Goal: Task Accomplishment & Management: Manage account settings

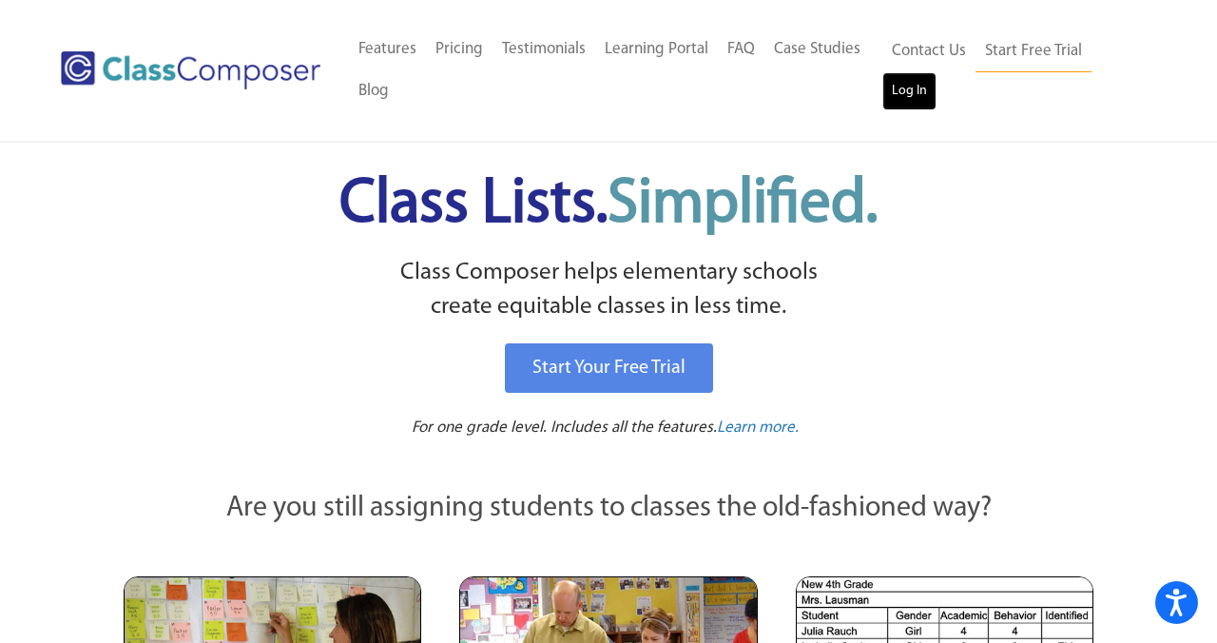
click at [914, 92] on link "Log In" at bounding box center [909, 91] width 54 height 38
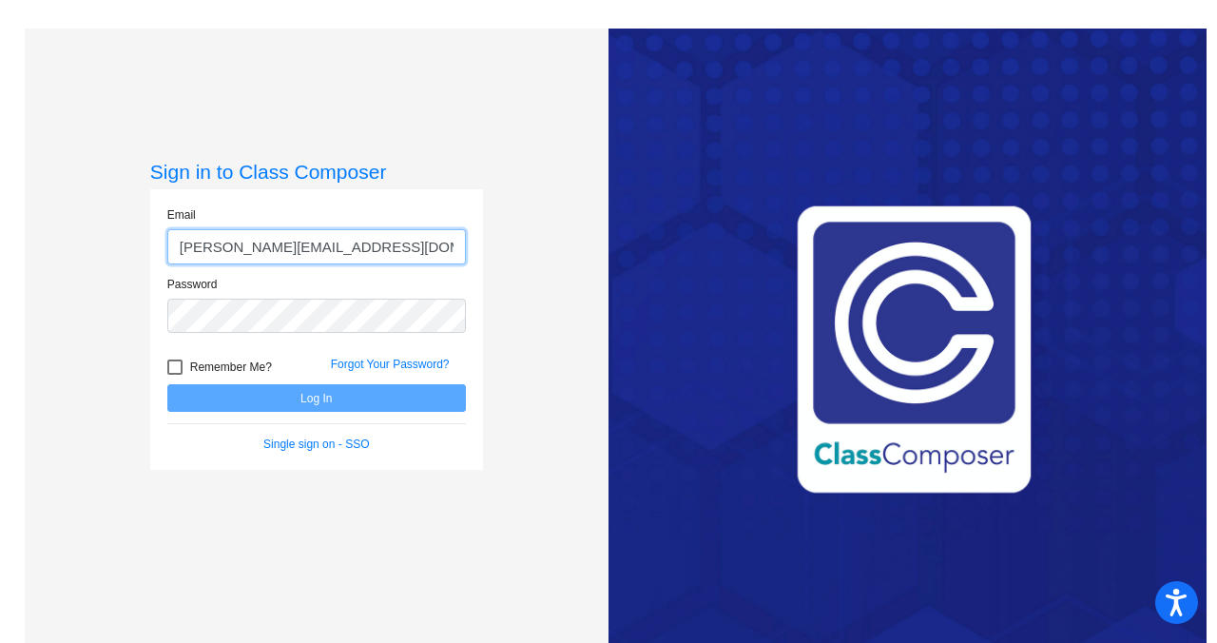
type input "[PERSON_NAME][EMAIL_ADDRESS][DOMAIN_NAME]"
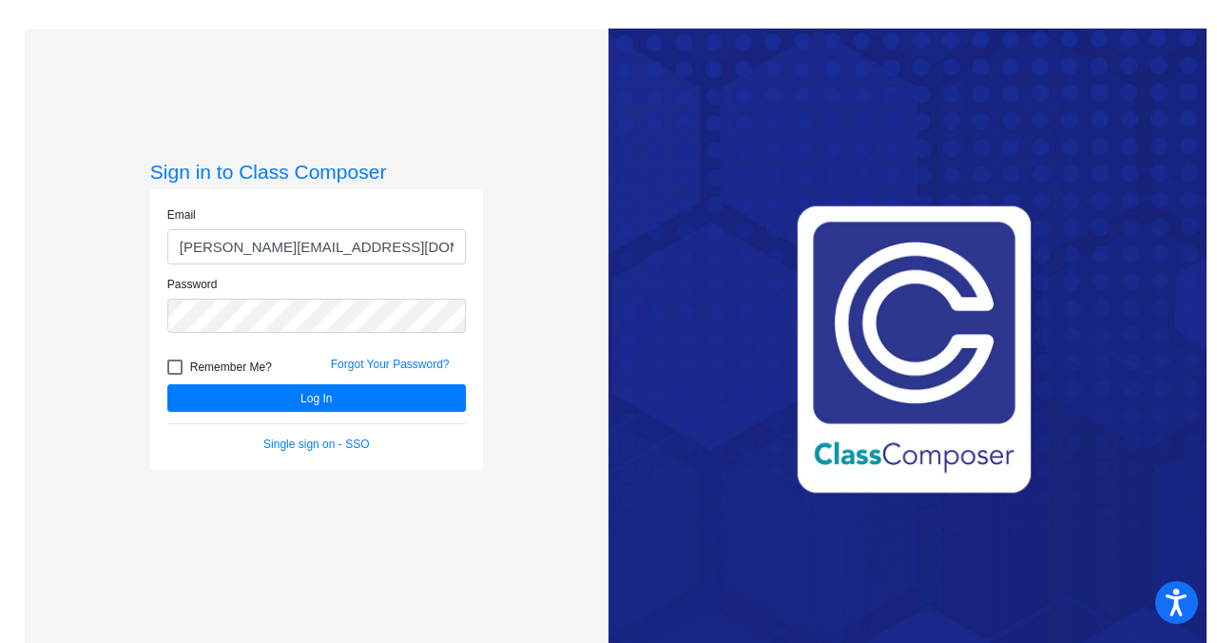
click at [175, 359] on div at bounding box center [174, 366] width 15 height 15
click at [175, 375] on input "Remember Me?" at bounding box center [174, 375] width 1 height 1
checkbox input "true"
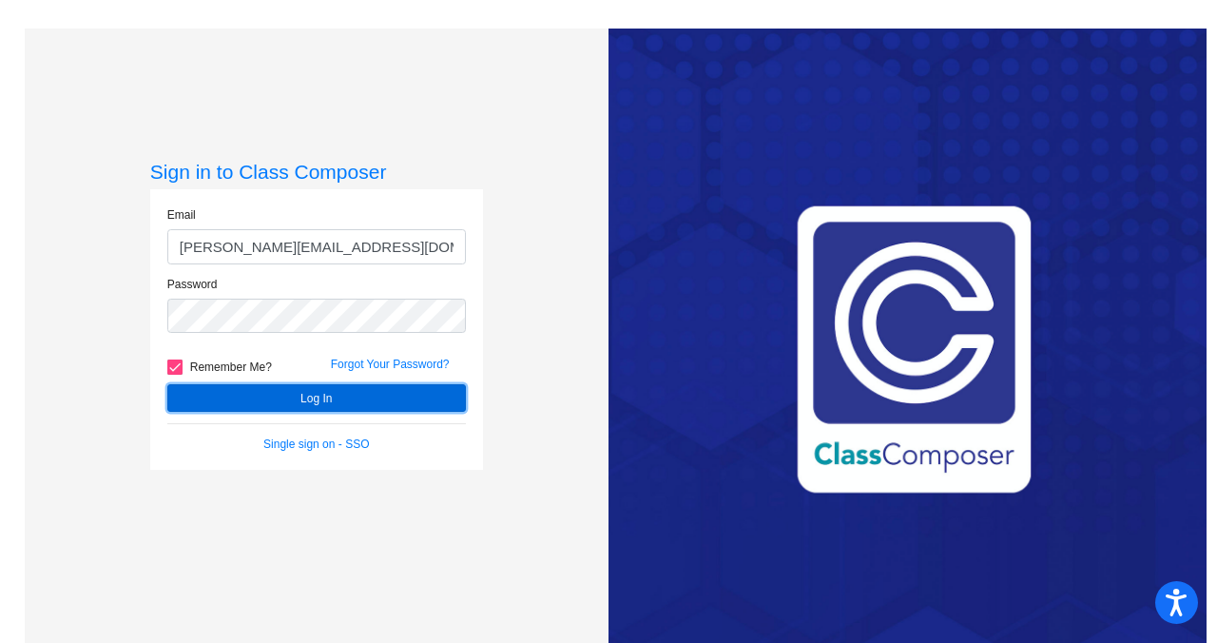
click at [272, 393] on button "Log In" at bounding box center [316, 398] width 298 height 28
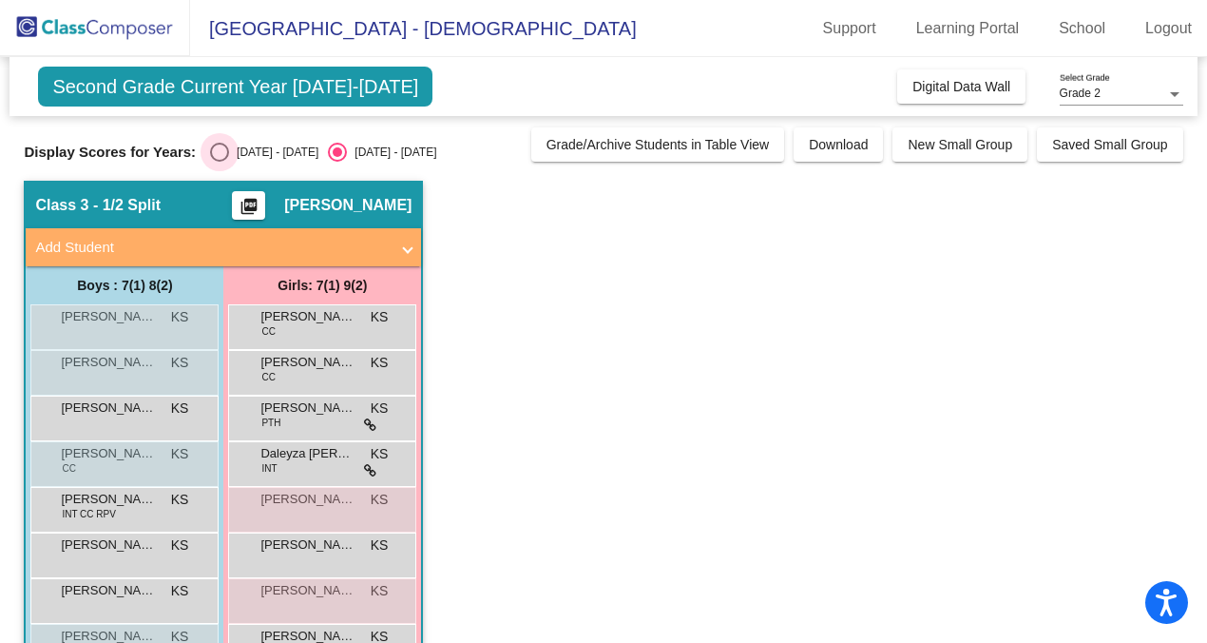
click at [215, 148] on div "Select an option" at bounding box center [219, 152] width 19 height 19
click at [219, 162] on input "[DATE] - [DATE]" at bounding box center [219, 162] width 1 height 1
radio input "true"
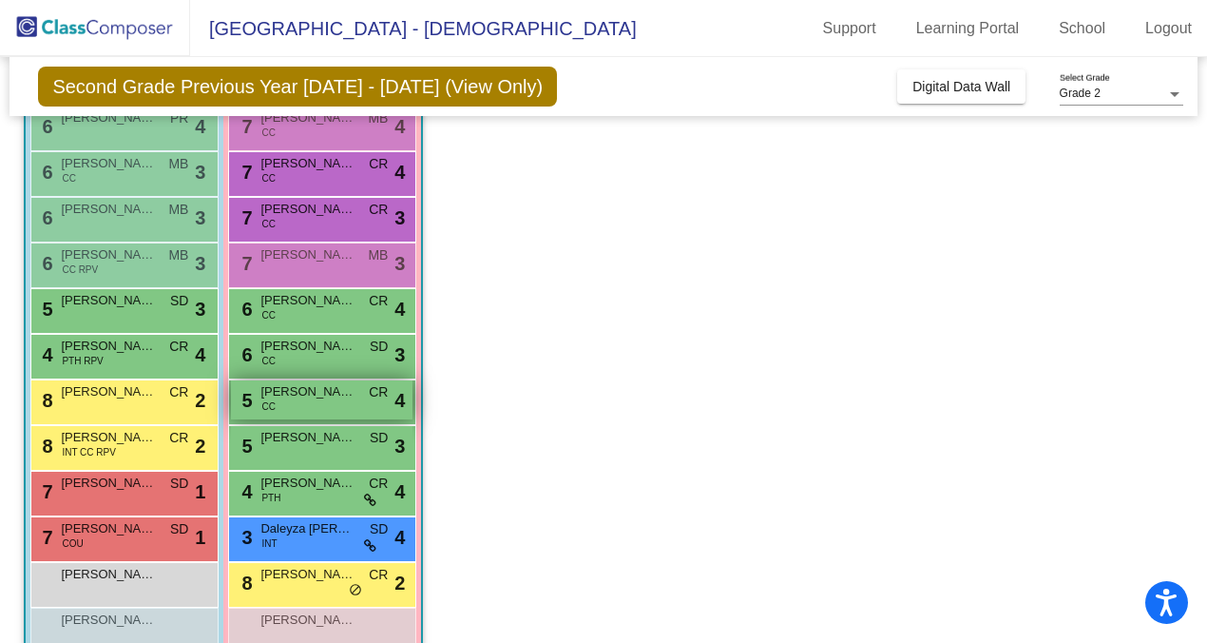
scroll to position [303, 0]
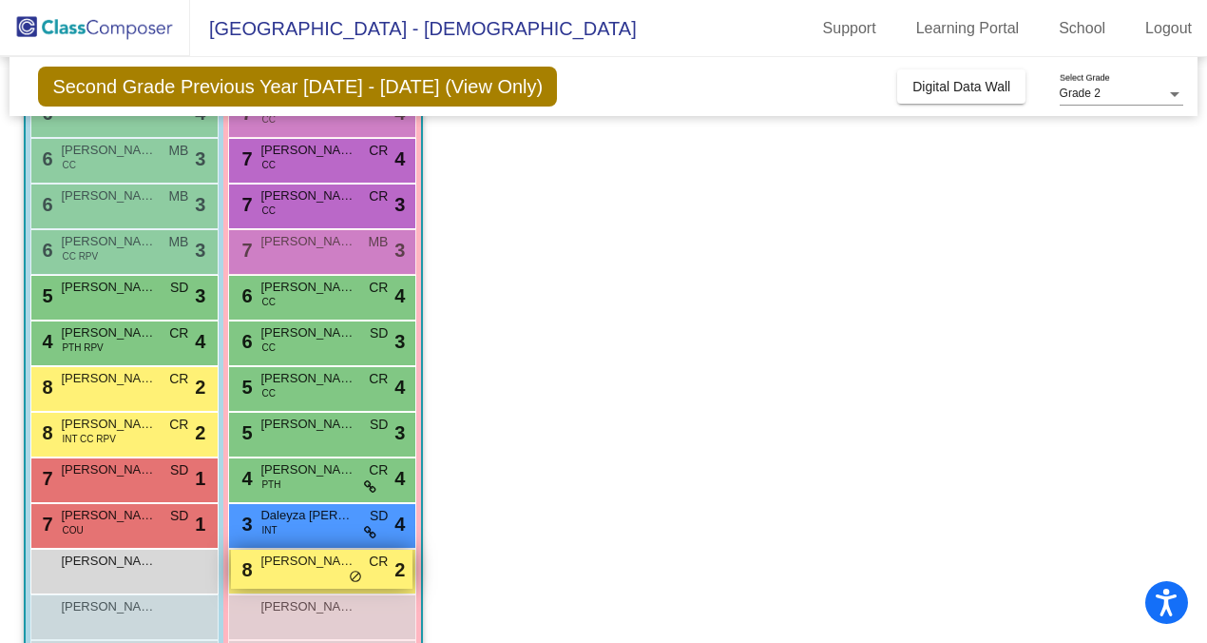
click at [317, 569] on div "8 [PERSON_NAME] CR lock do_not_disturb_alt 2" at bounding box center [322, 568] width 182 height 39
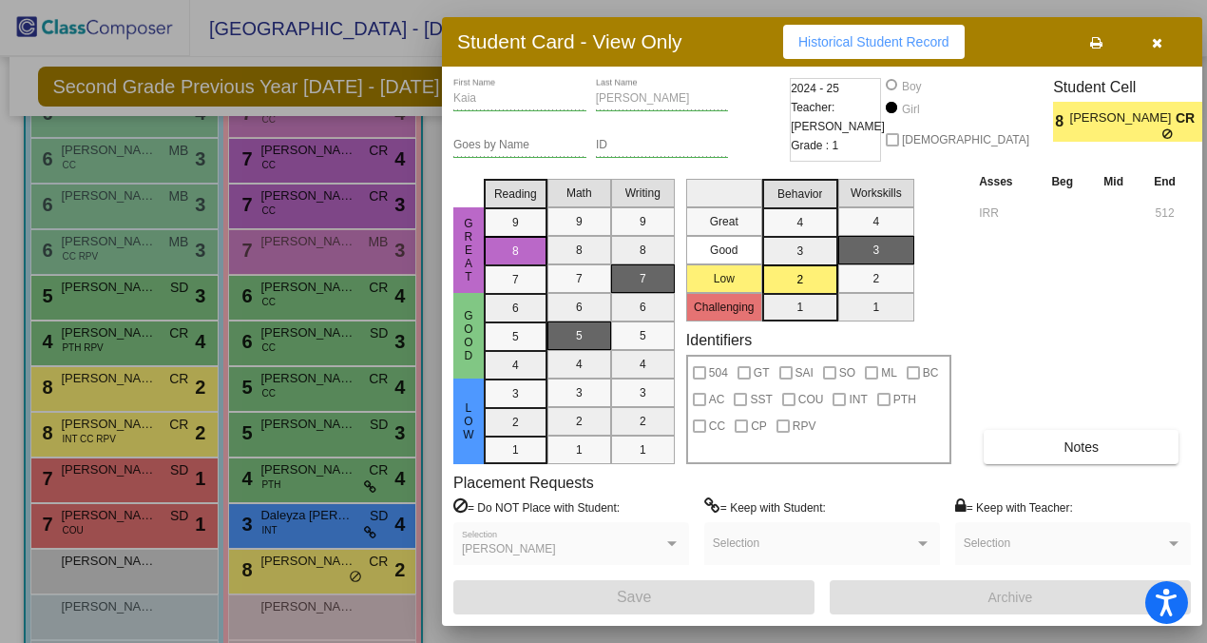
click at [1153, 40] on icon "button" at bounding box center [1157, 42] width 10 height 13
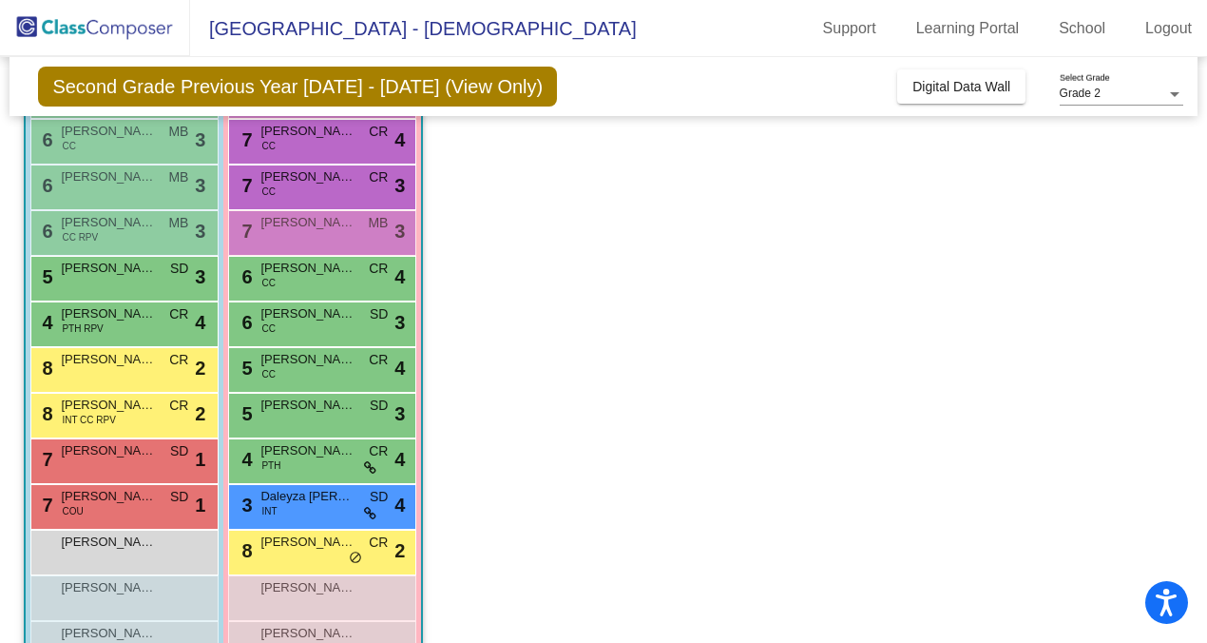
scroll to position [323, 0]
click at [111, 452] on span "[PERSON_NAME]" at bounding box center [108, 449] width 95 height 19
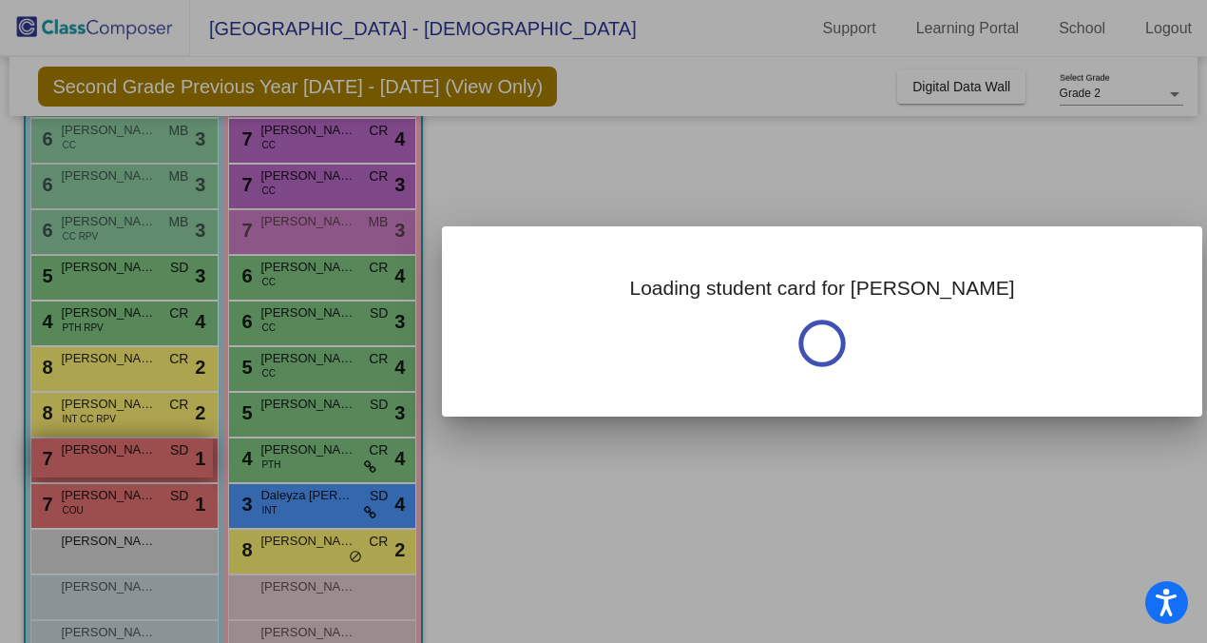
click at [111, 452] on div at bounding box center [603, 321] width 1207 height 643
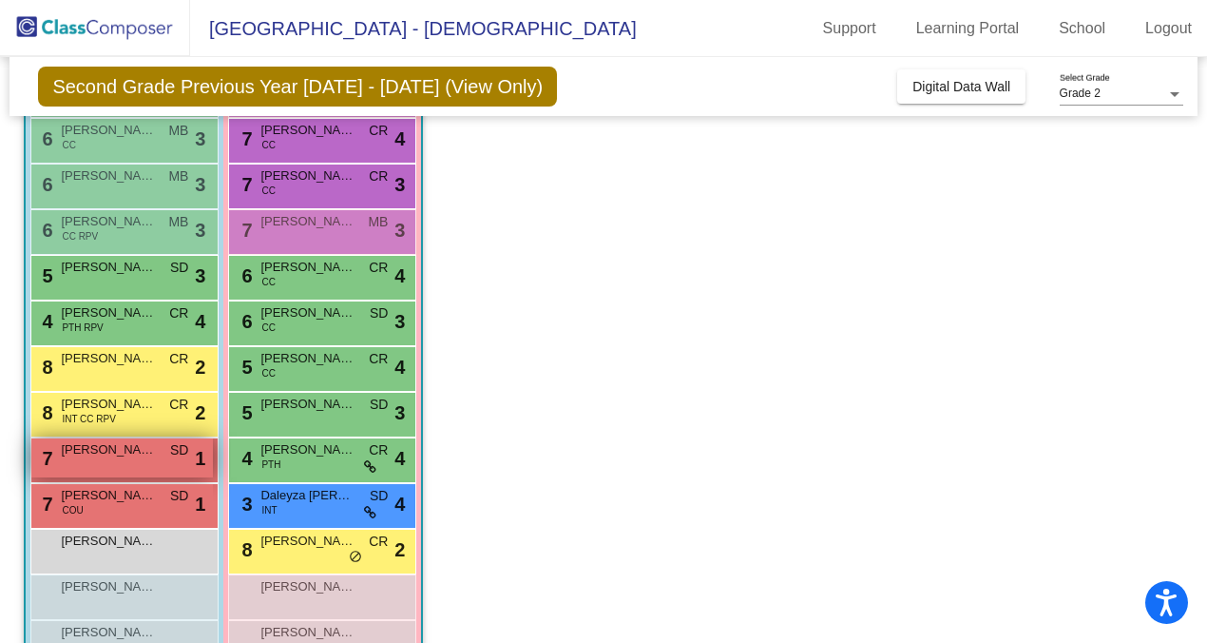
click at [111, 452] on span "[PERSON_NAME]" at bounding box center [108, 449] width 95 height 19
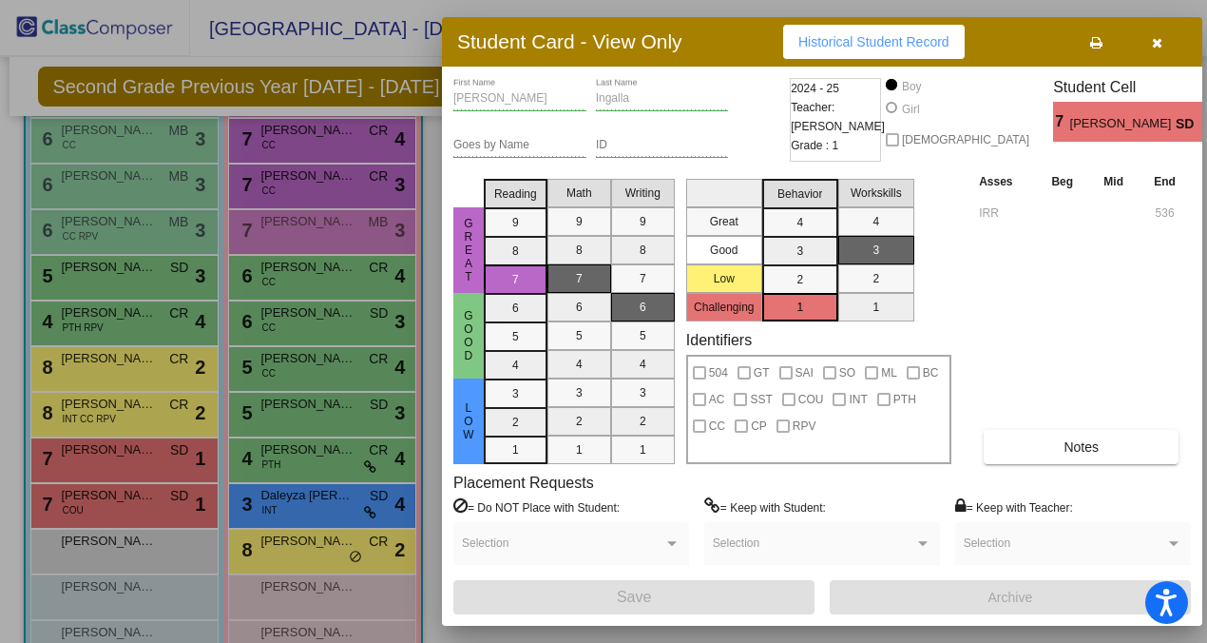
click at [118, 504] on div at bounding box center [603, 321] width 1207 height 643
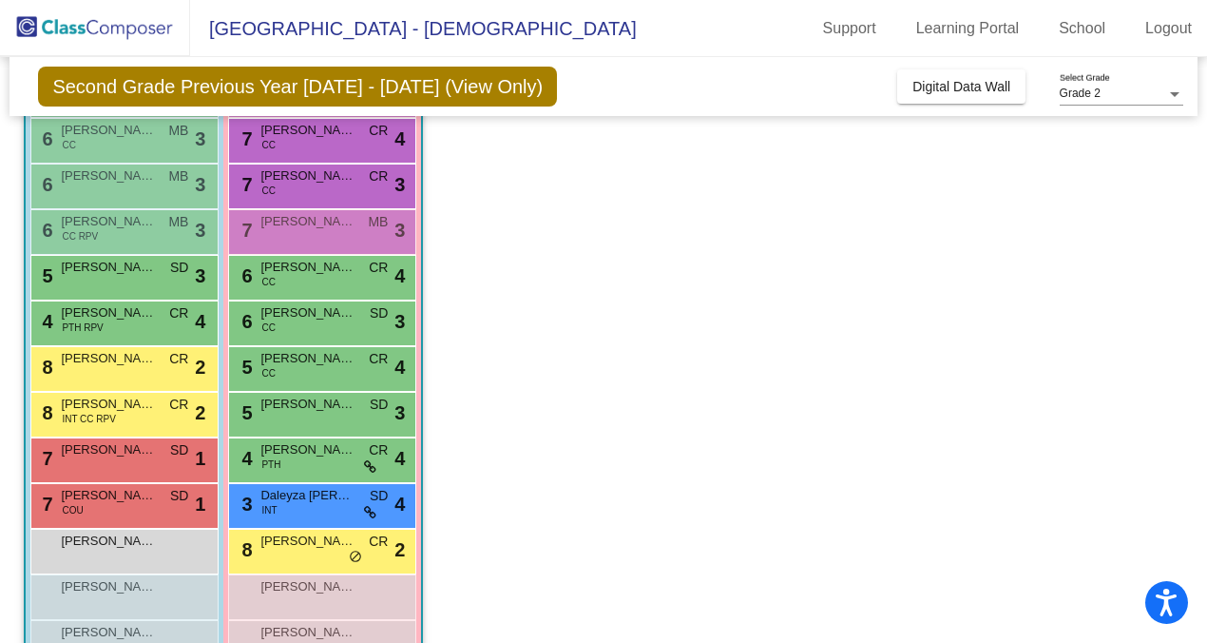
click at [118, 504] on div "7 [PERSON_NAME] COU SD lock do_not_disturb_alt 1" at bounding box center [122, 503] width 182 height 39
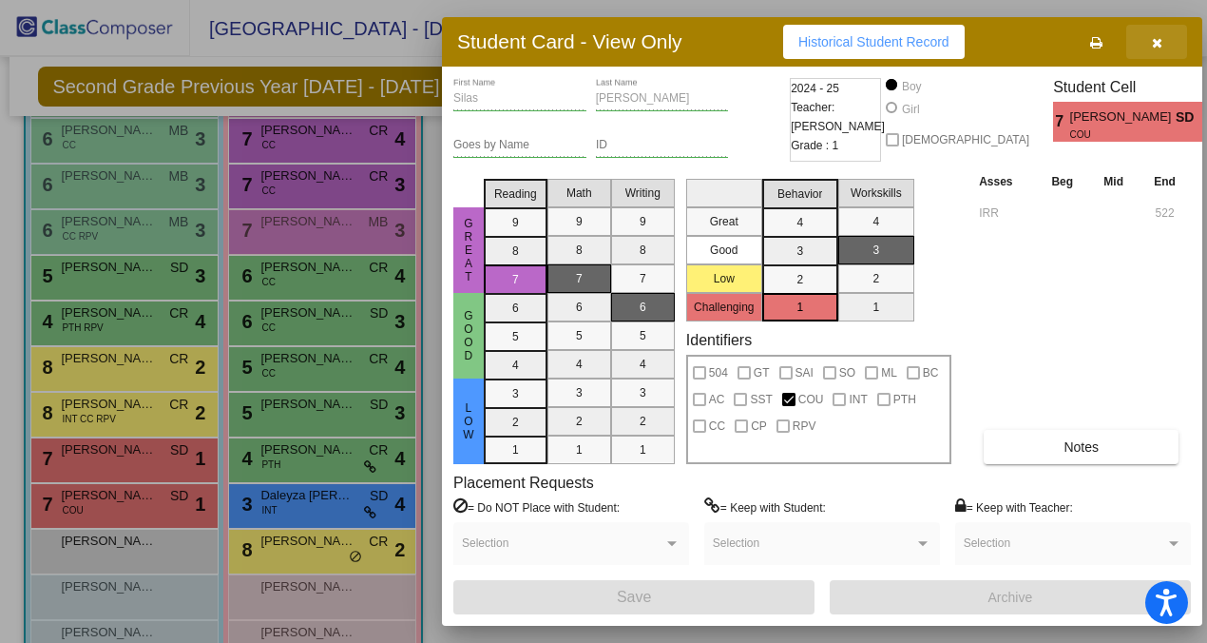
click at [1158, 38] on icon "button" at bounding box center [1157, 42] width 10 height 13
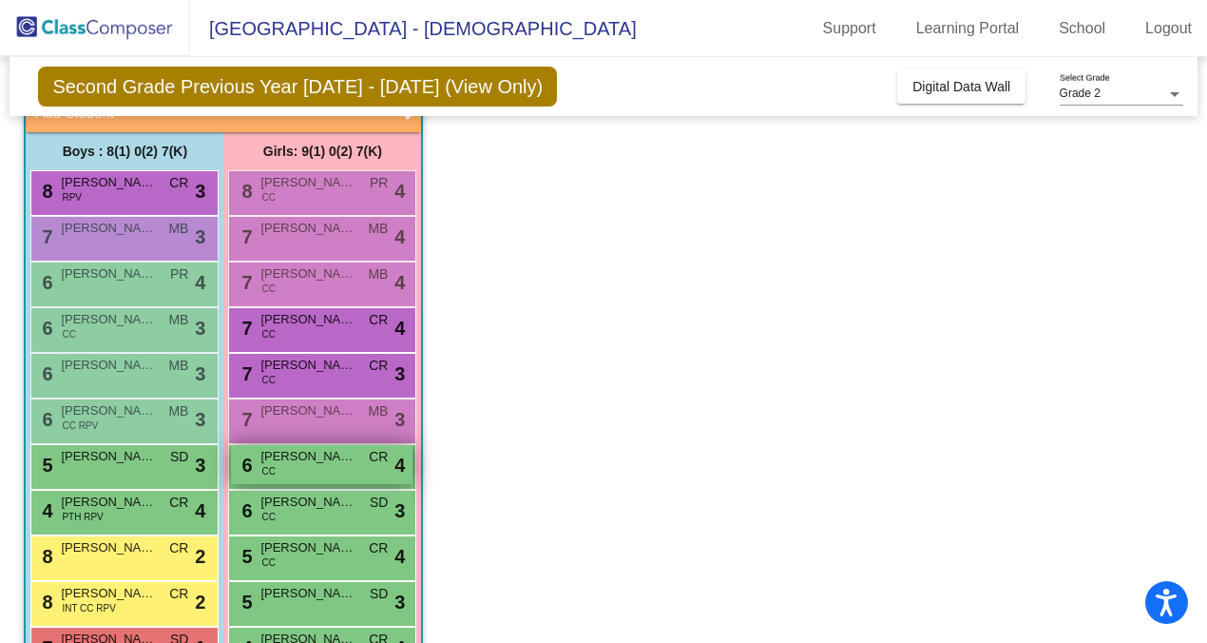
scroll to position [136, 0]
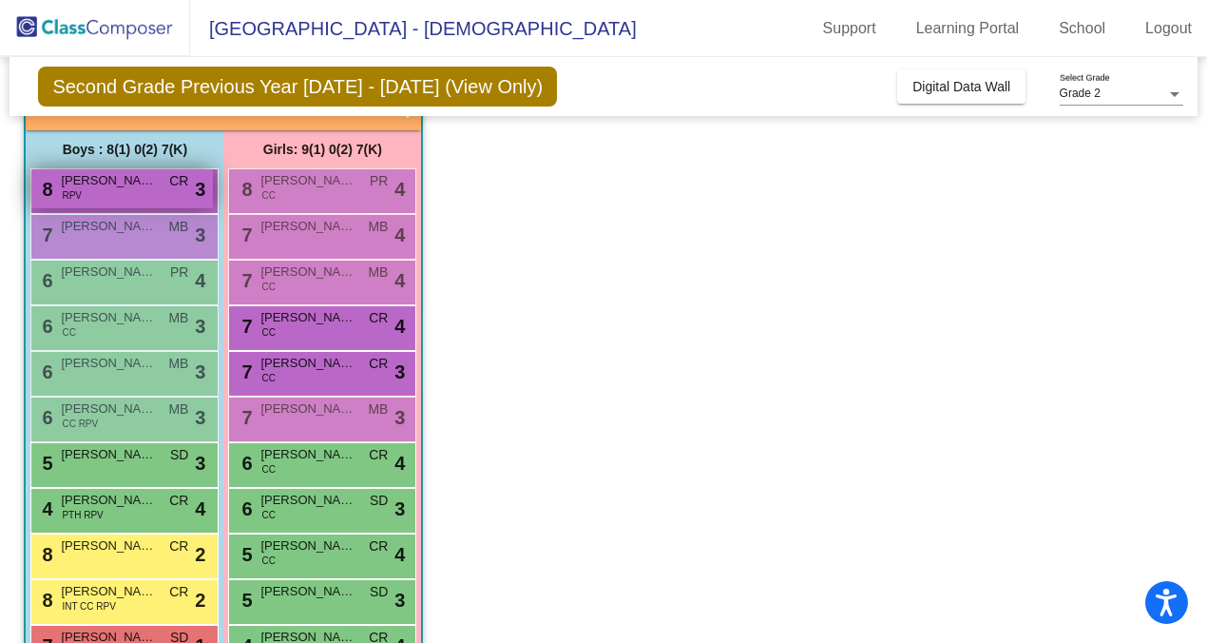
click at [120, 183] on span "[PERSON_NAME]" at bounding box center [108, 180] width 95 height 19
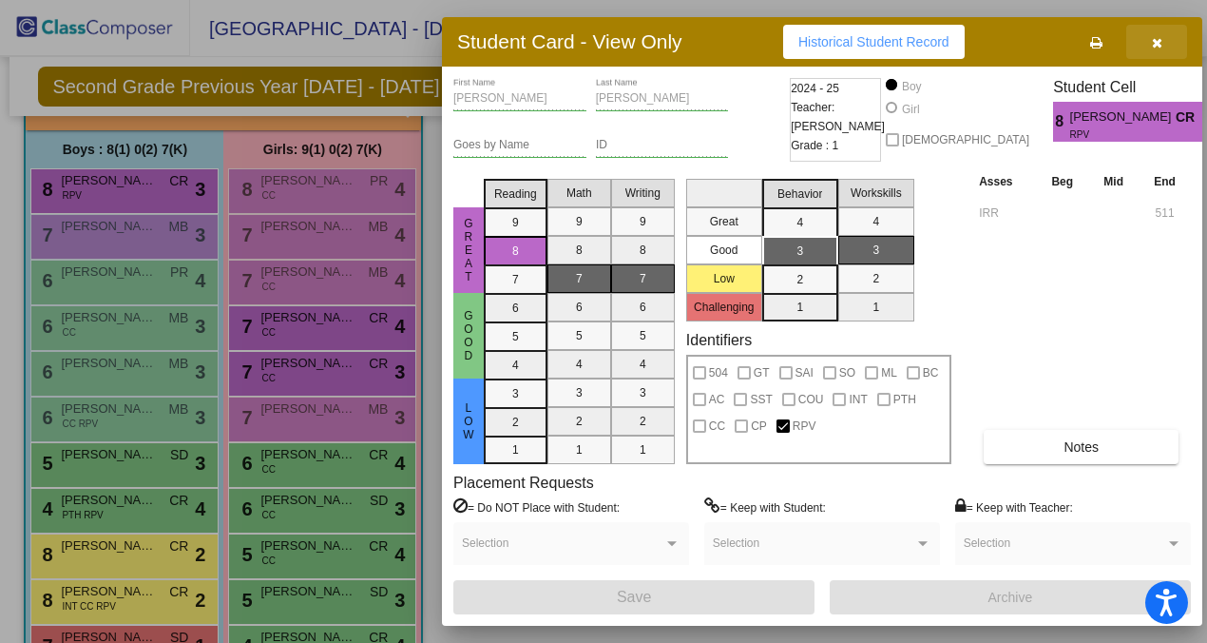
click at [1155, 41] on icon "button" at bounding box center [1157, 42] width 10 height 13
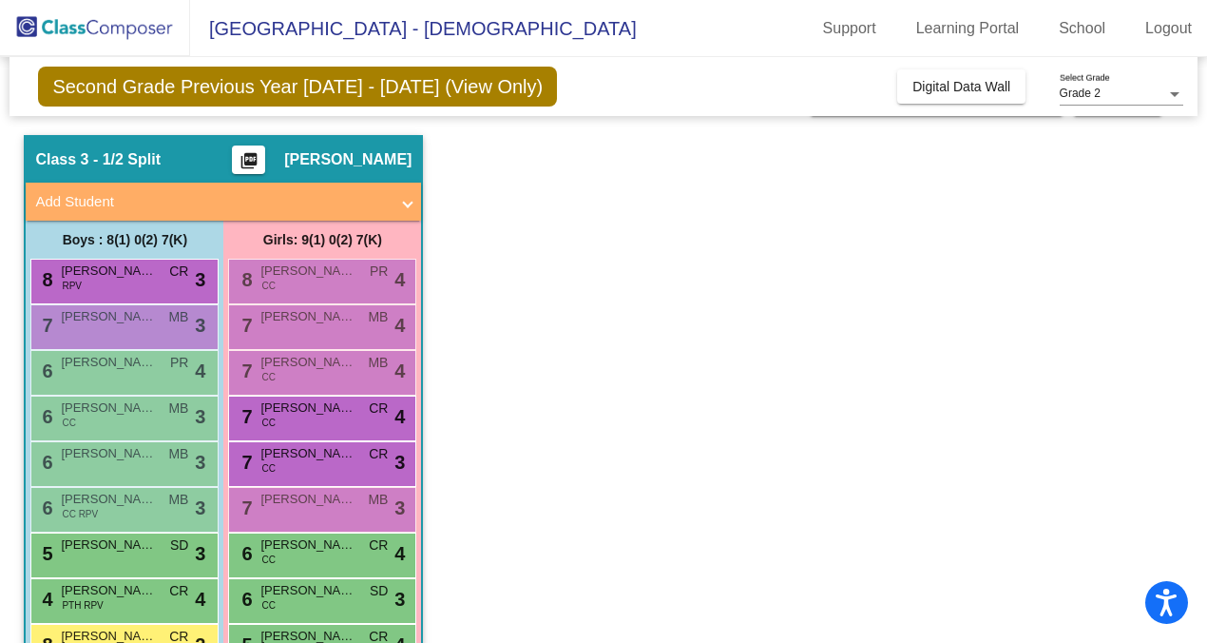
scroll to position [0, 0]
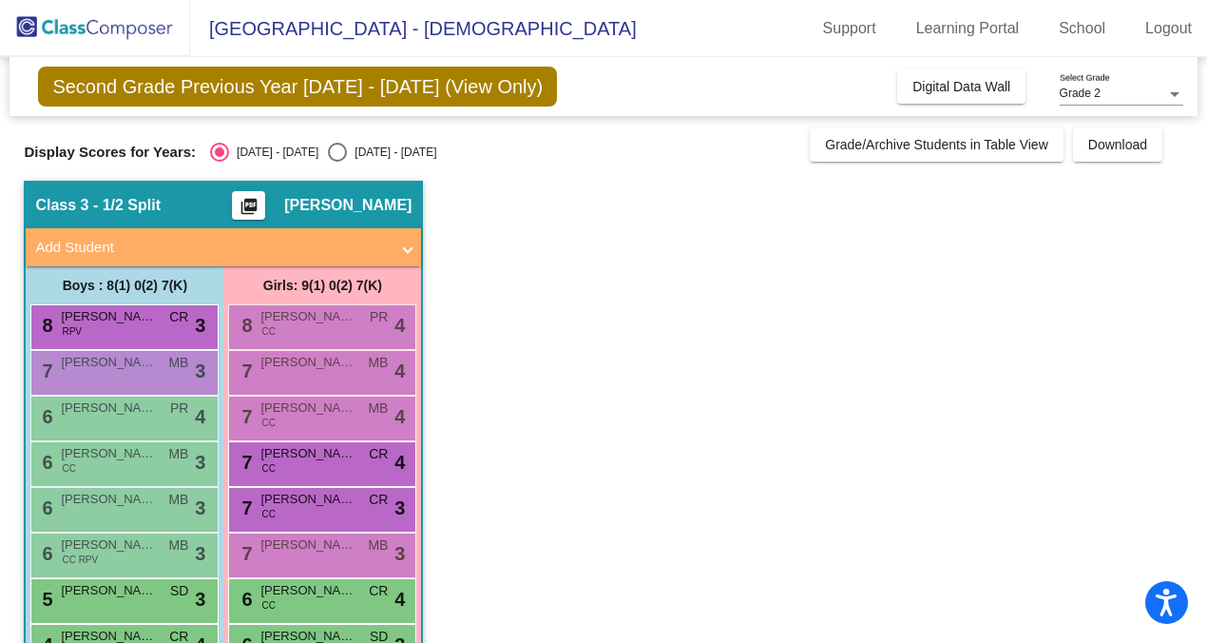
click at [328, 149] on div "Select an option" at bounding box center [337, 152] width 19 height 19
click at [337, 162] on input "[DATE] - [DATE]" at bounding box center [337, 162] width 1 height 1
radio input "true"
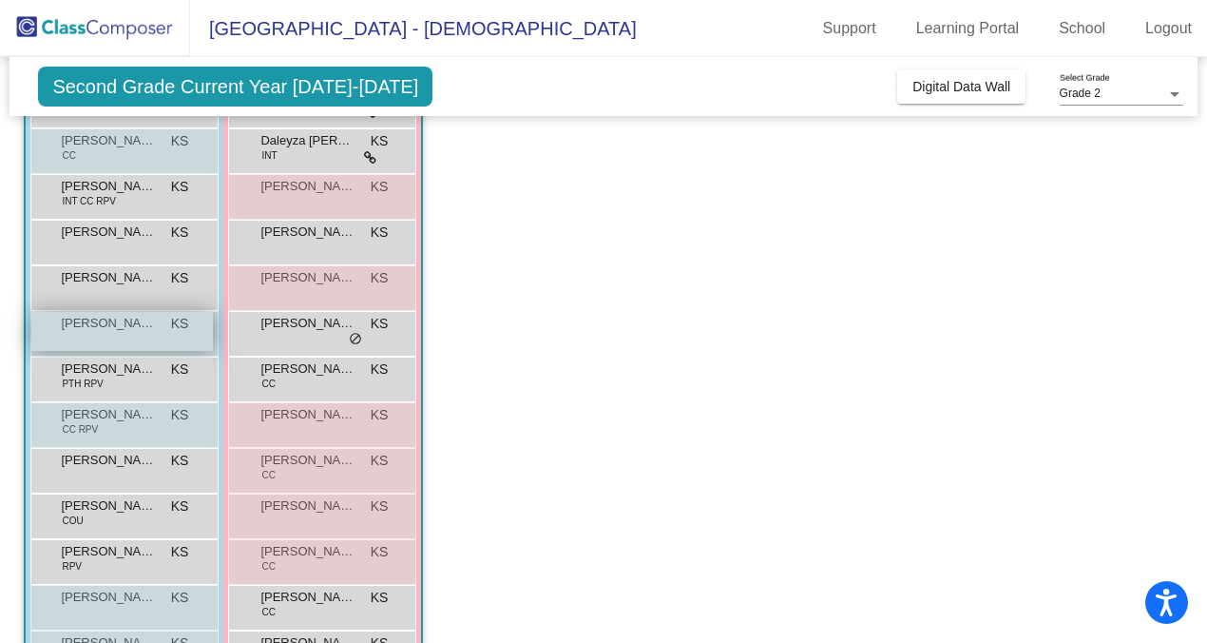
scroll to position [301, 0]
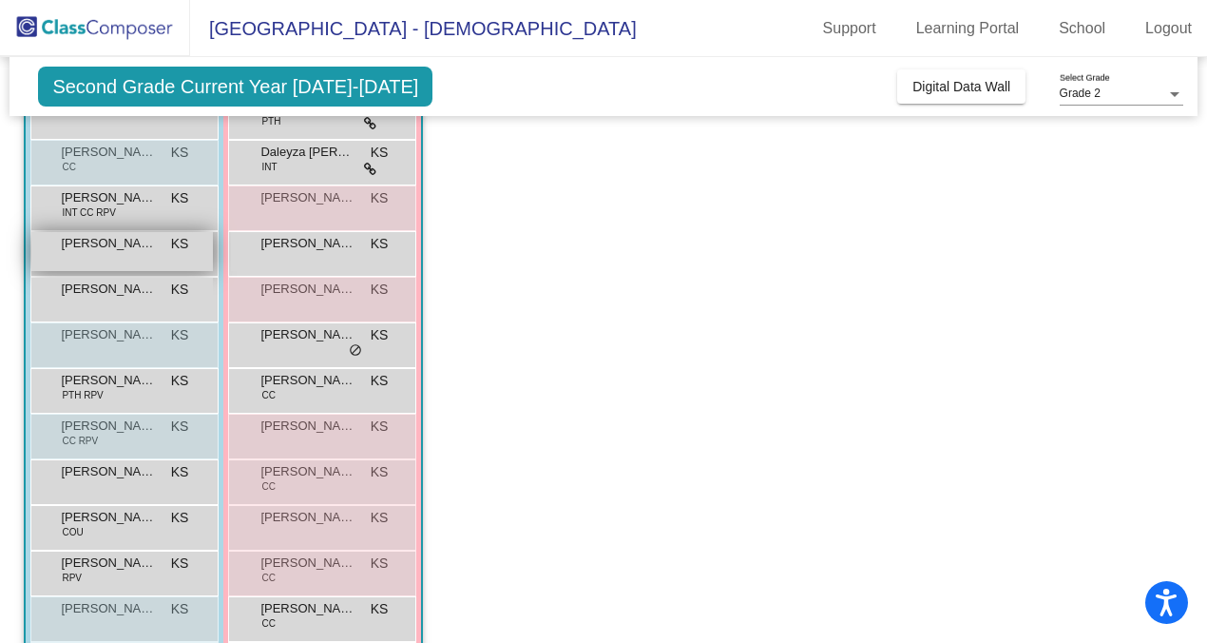
click at [143, 243] on span "[PERSON_NAME]" at bounding box center [108, 243] width 95 height 19
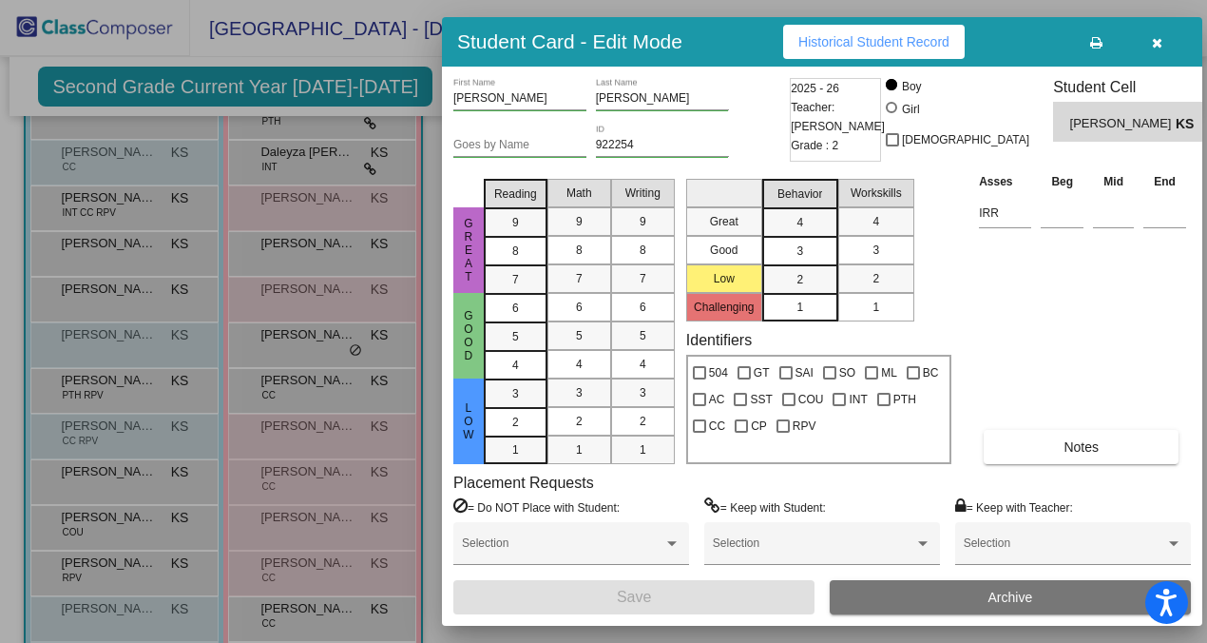
click at [941, 604] on button "Archive" at bounding box center [1010, 597] width 361 height 34
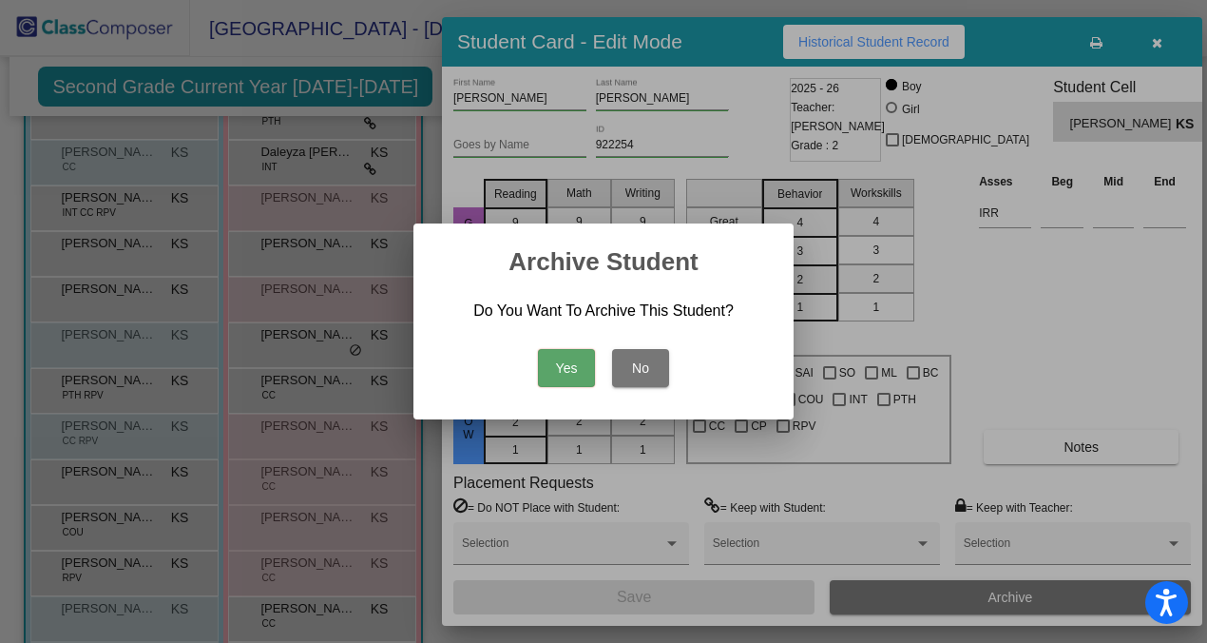
click at [570, 360] on button "Yes" at bounding box center [566, 368] width 57 height 38
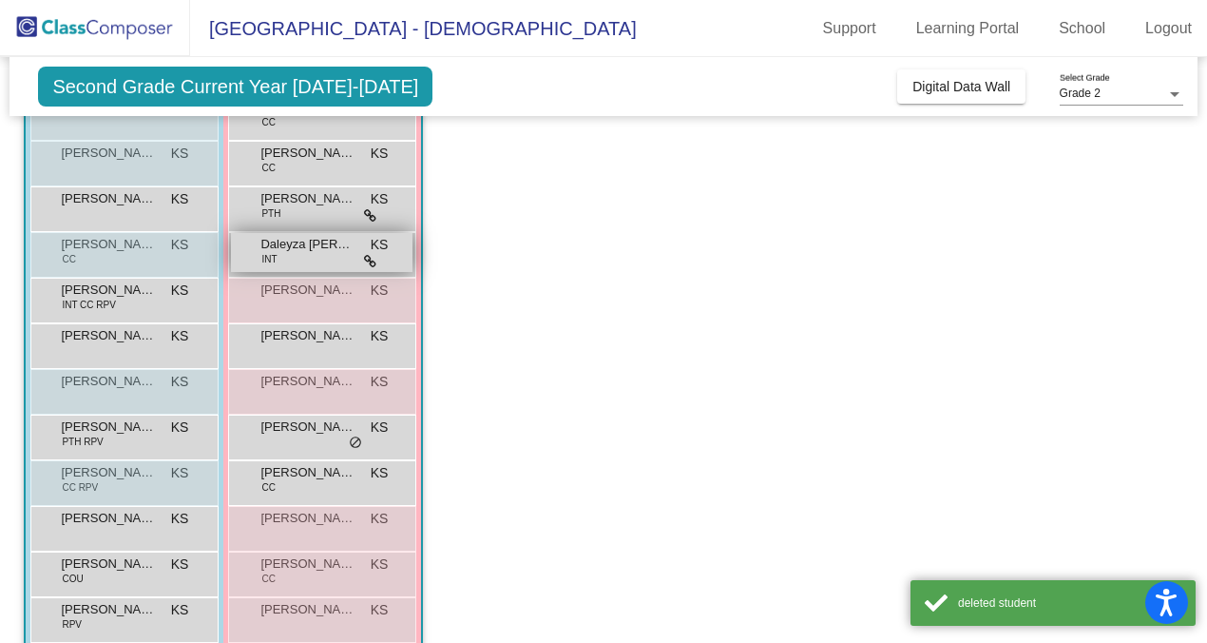
scroll to position [133, 0]
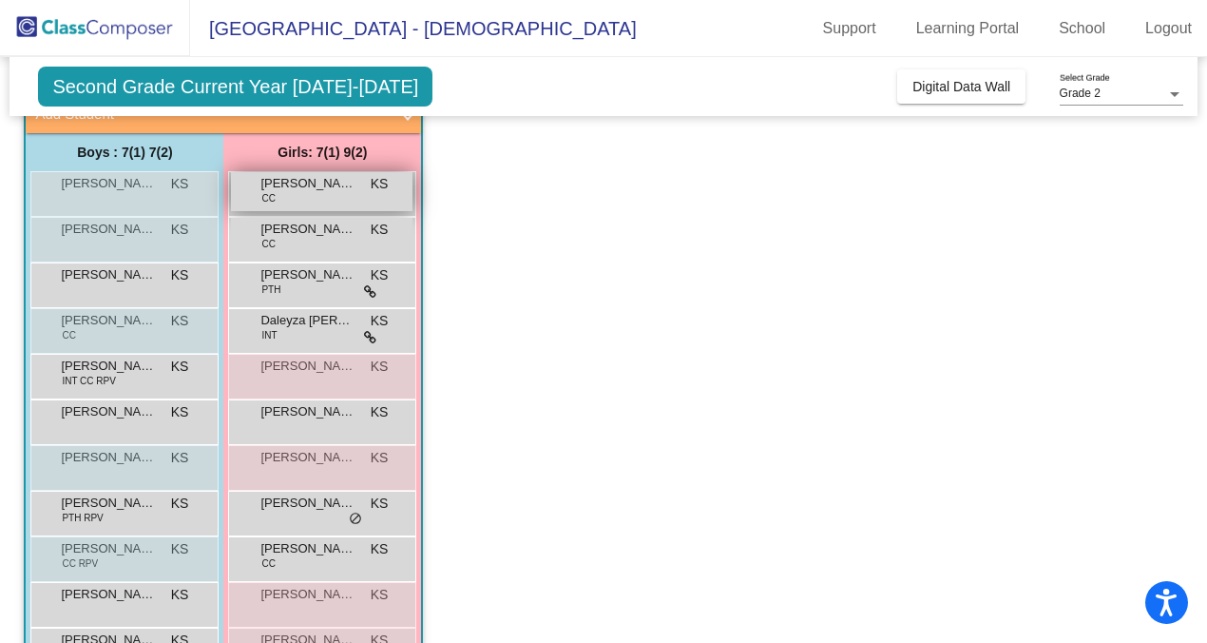
click at [316, 188] on span "[PERSON_NAME]" at bounding box center [307, 183] width 95 height 19
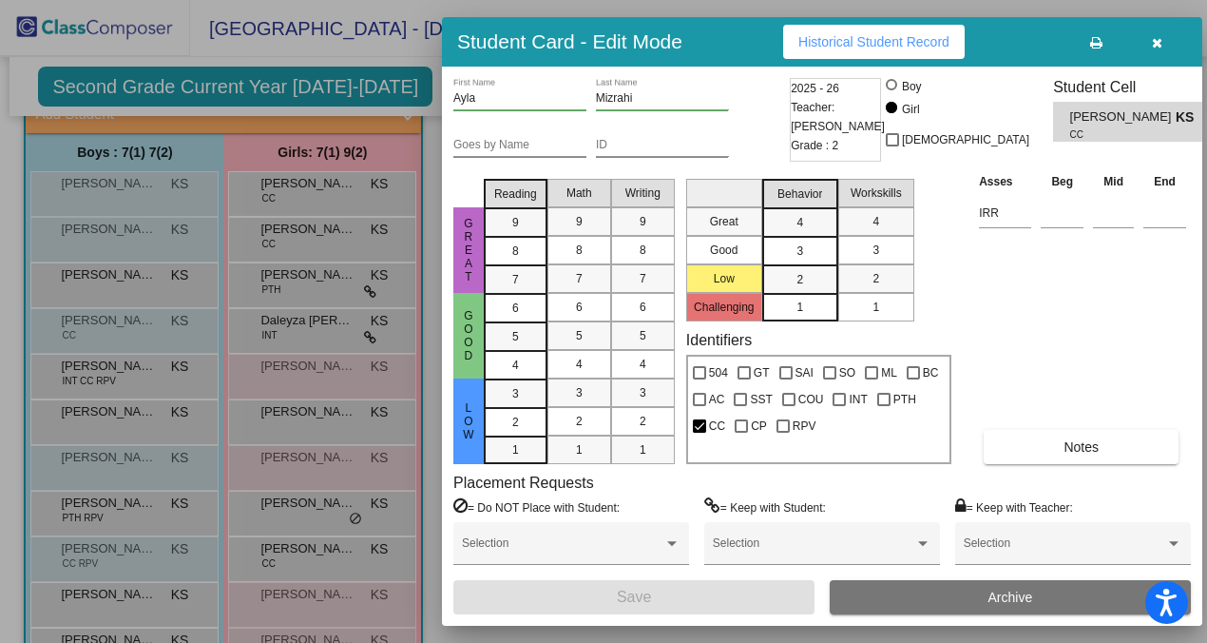
click at [906, 600] on button "Archive" at bounding box center [1010, 597] width 361 height 34
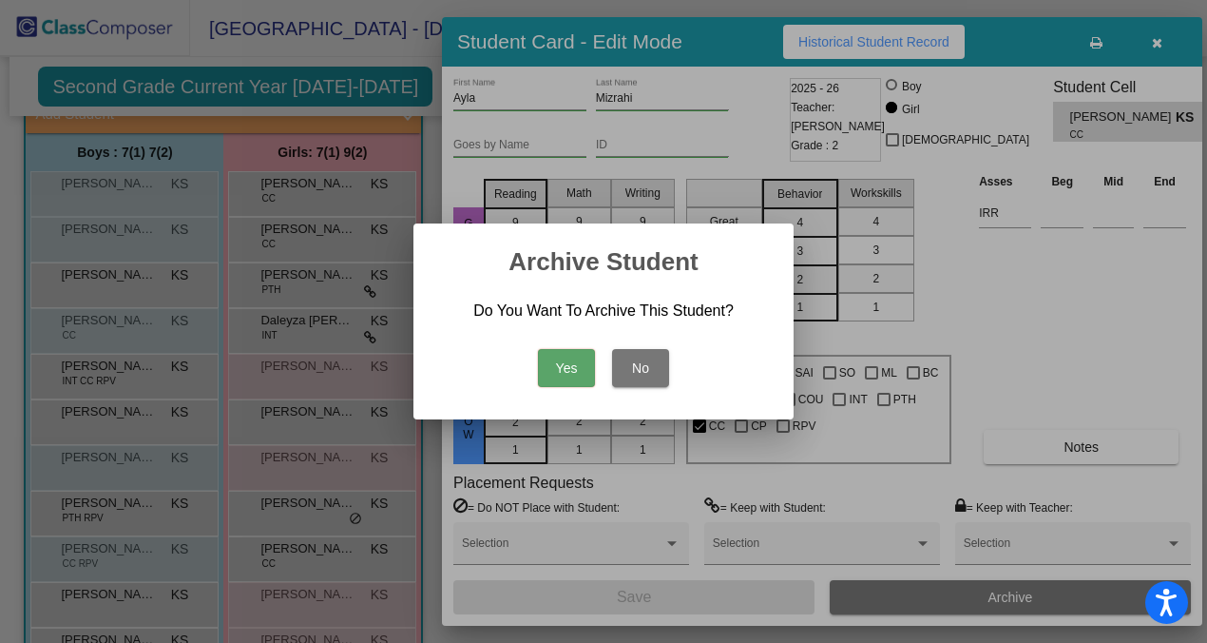
click at [578, 370] on button "Yes" at bounding box center [566, 368] width 57 height 38
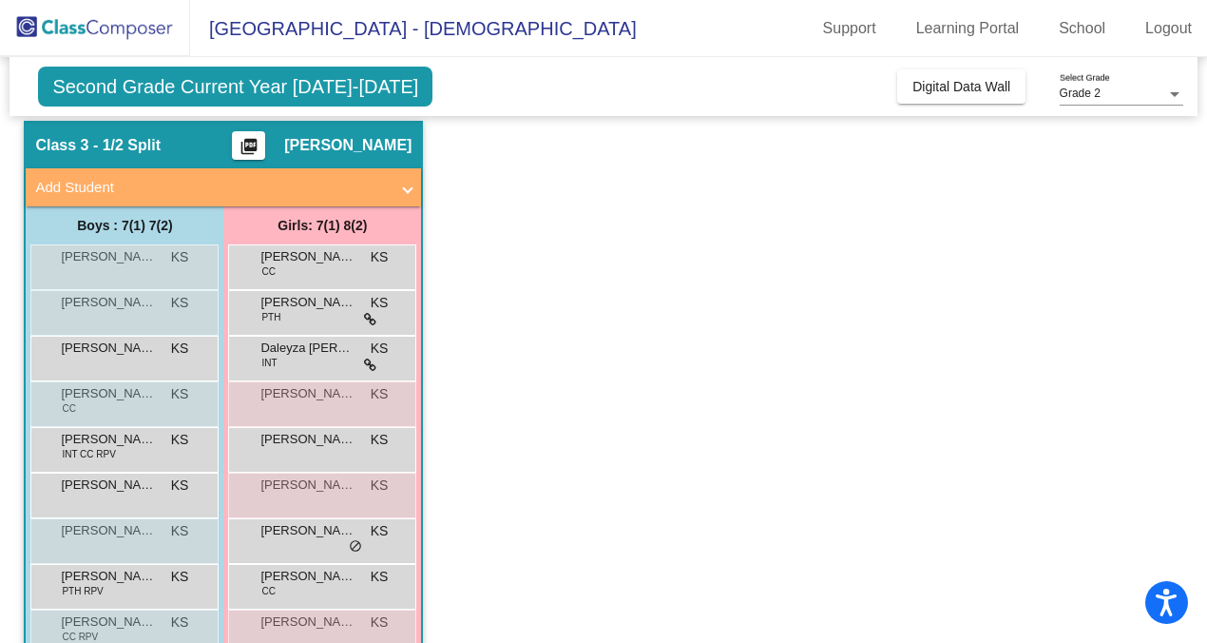
scroll to position [0, 0]
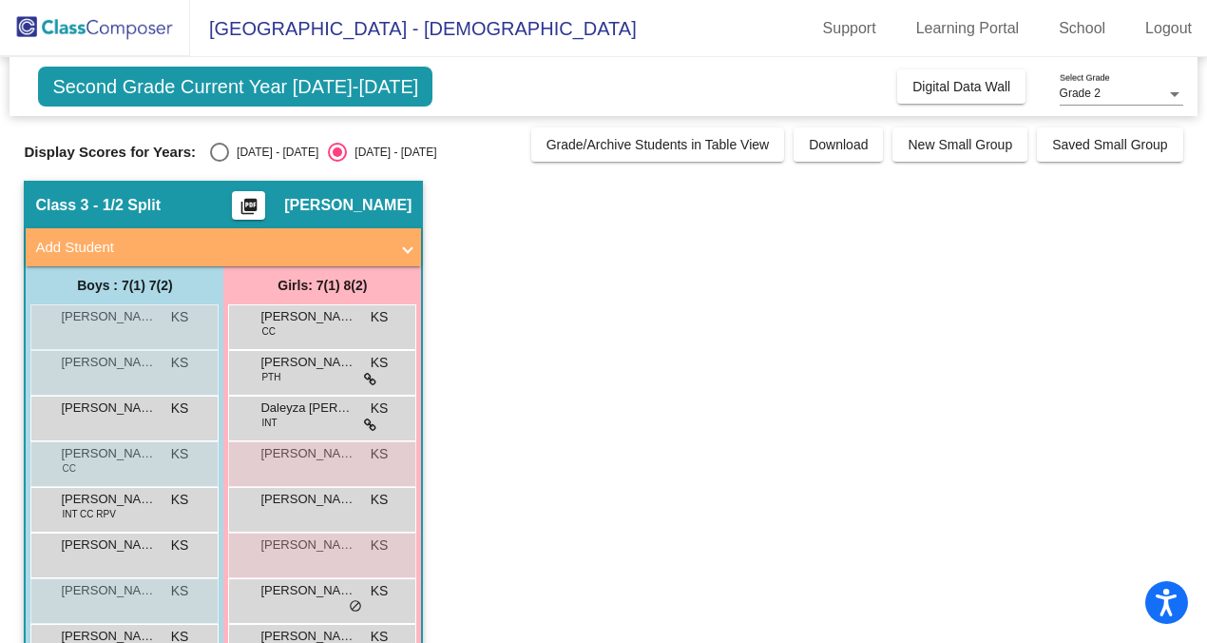
click at [212, 156] on div "Select an option" at bounding box center [219, 152] width 19 height 19
click at [219, 162] on input "[DATE] - [DATE]" at bounding box center [219, 162] width 1 height 1
radio input "true"
